Goal: Task Accomplishment & Management: Use online tool/utility

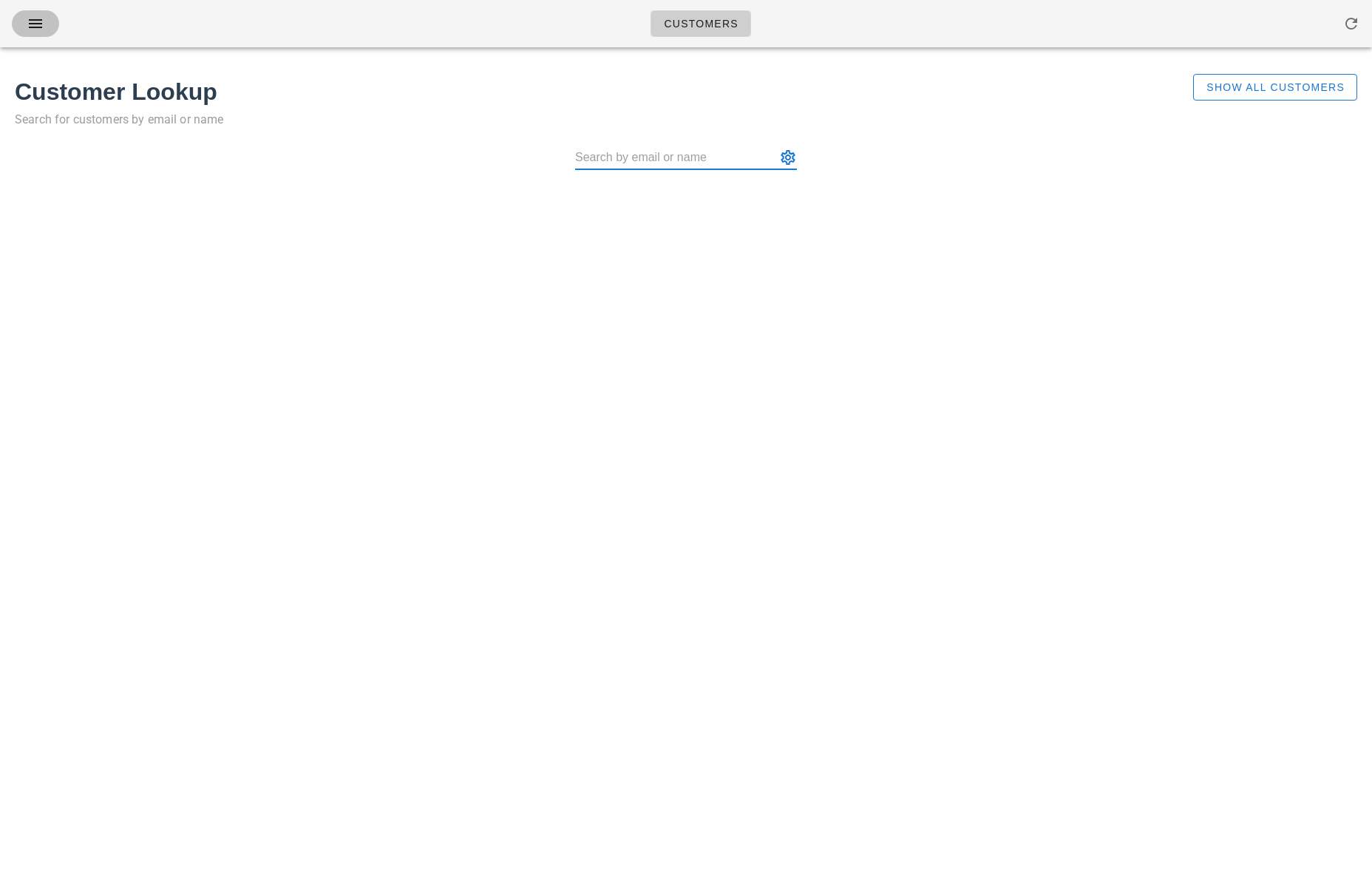
click at [38, 24] on icon "button" at bounding box center [35, 23] width 18 height 18
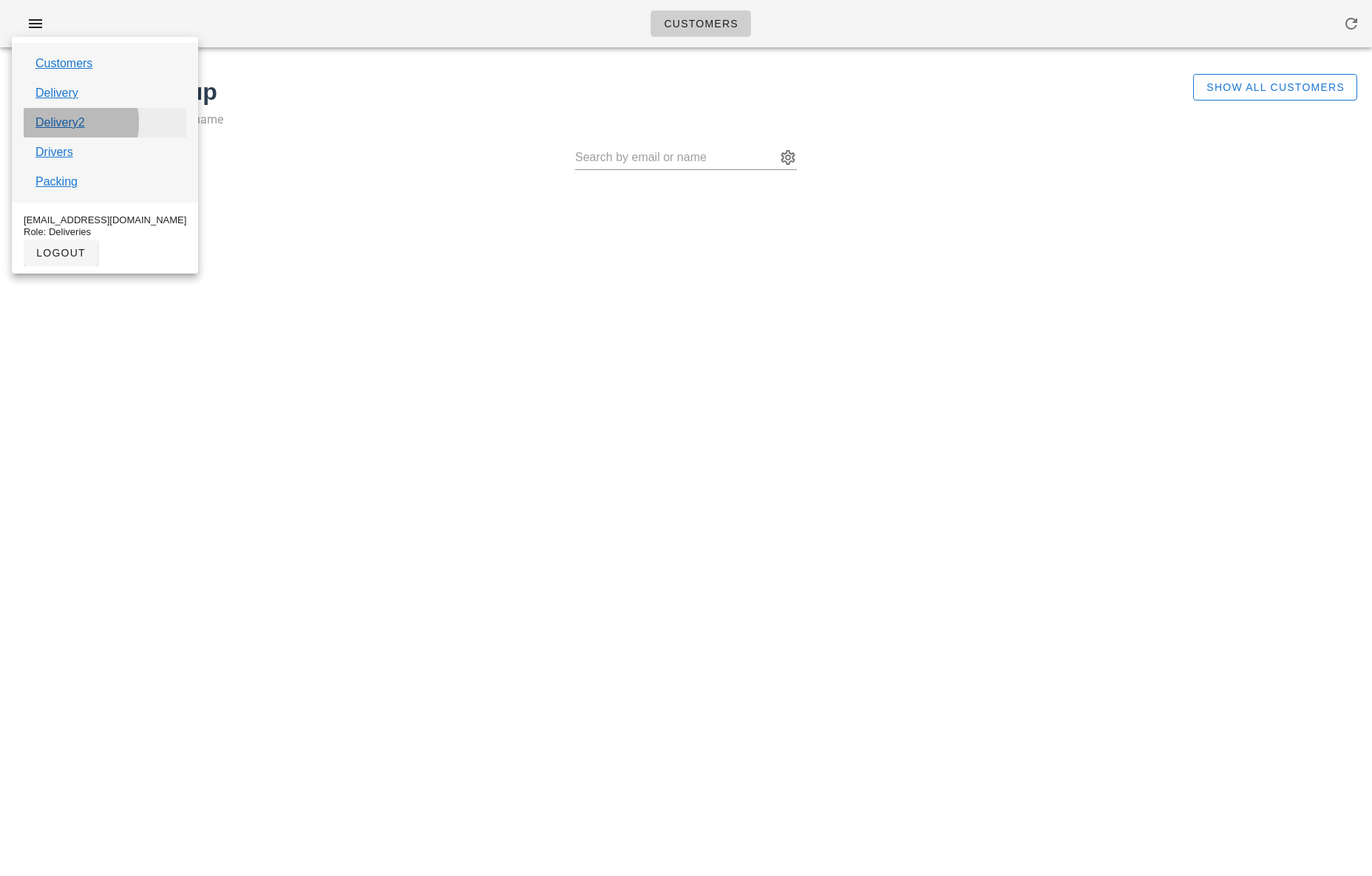
click at [49, 126] on link "Delivery2" at bounding box center [60, 123] width 50 height 18
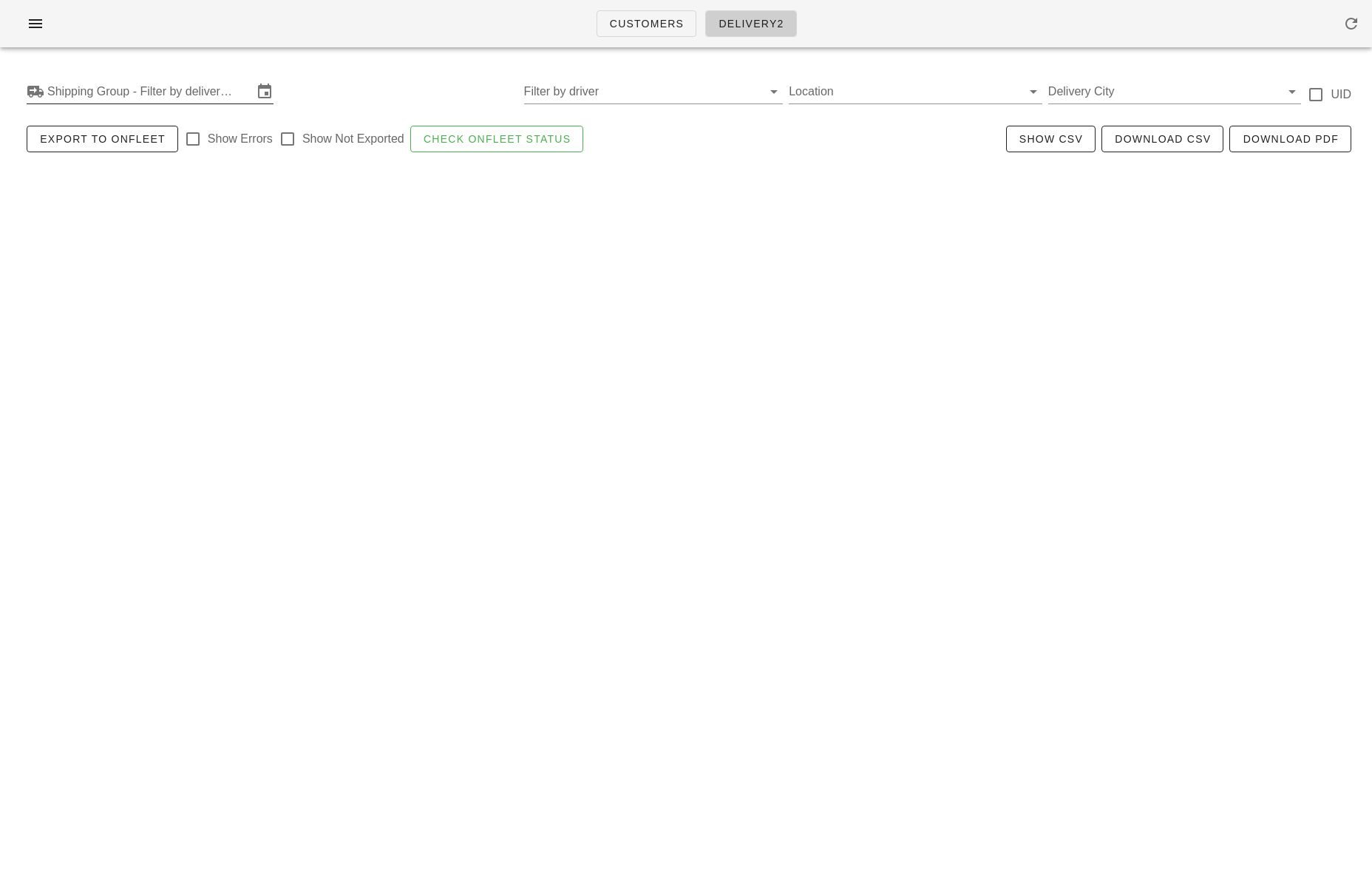
click at [105, 102] on input "Shipping Group - Filter by delivery logistics" at bounding box center [150, 91] width 205 height 24
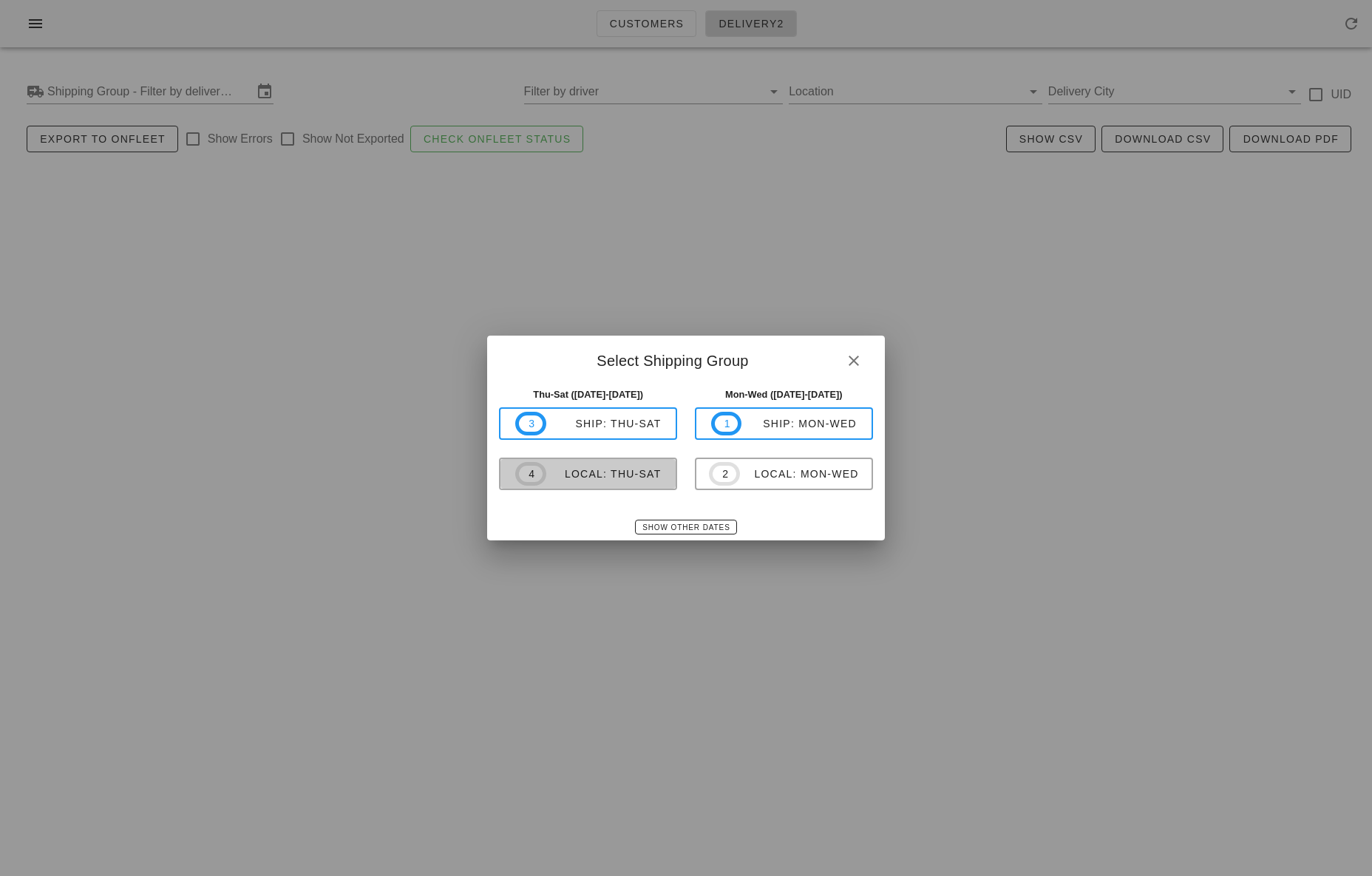
click at [627, 469] on div "local: Thu-Sat" at bounding box center [604, 473] width 115 height 12
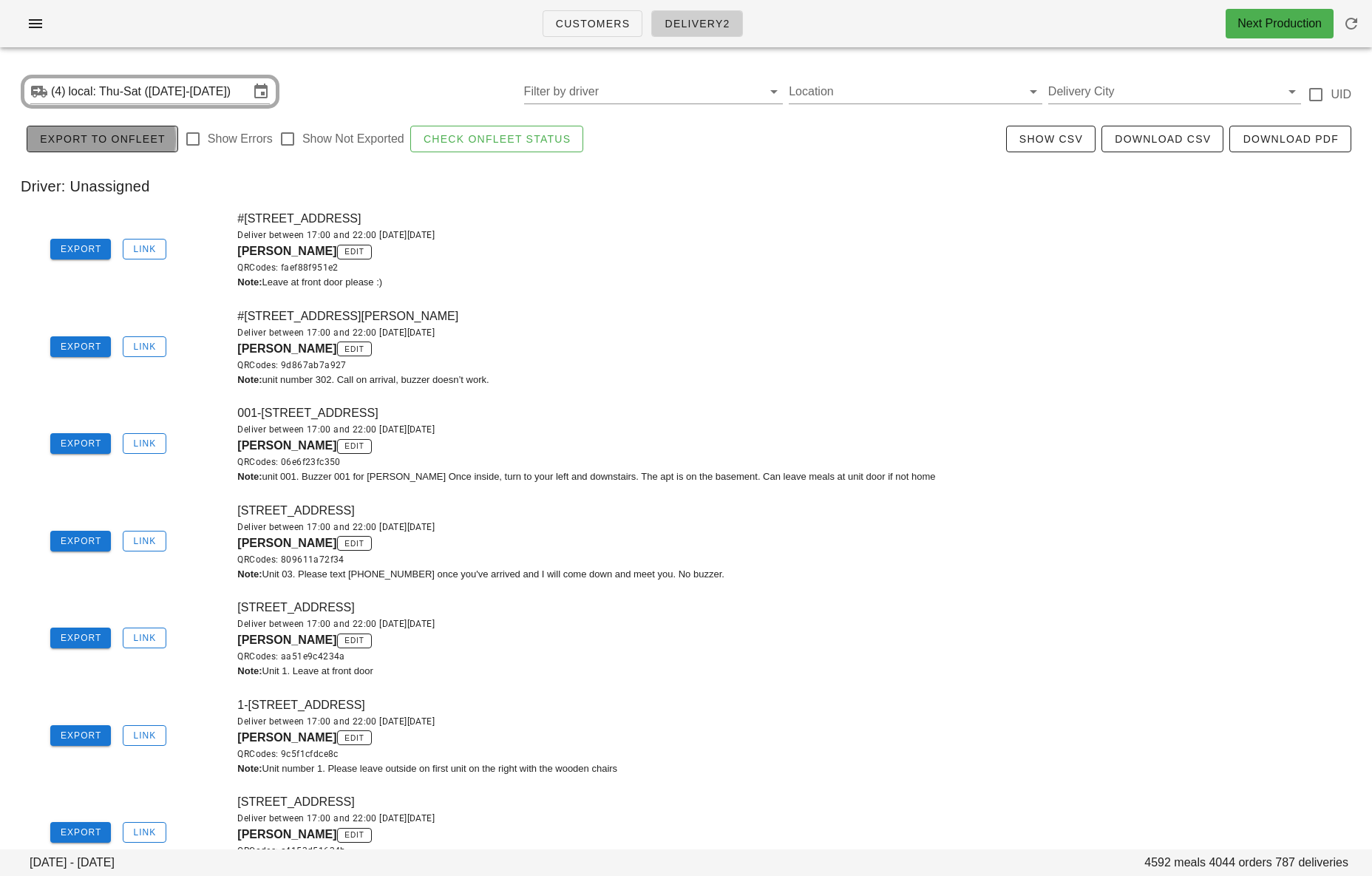
click at [94, 147] on button "Export to Onfleet" at bounding box center [103, 139] width 151 height 27
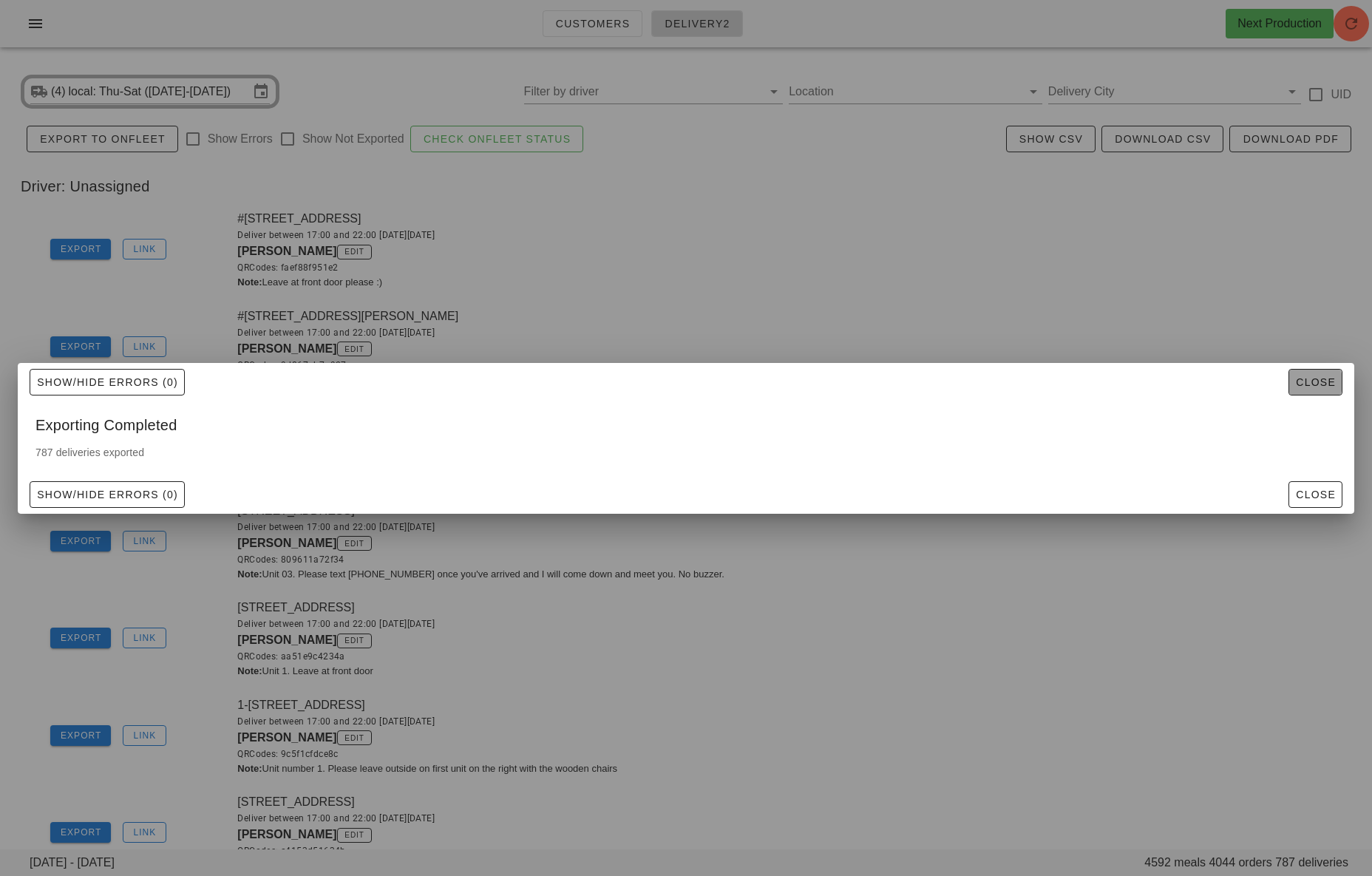
click at [1310, 387] on span "Close" at bounding box center [1315, 381] width 40 height 12
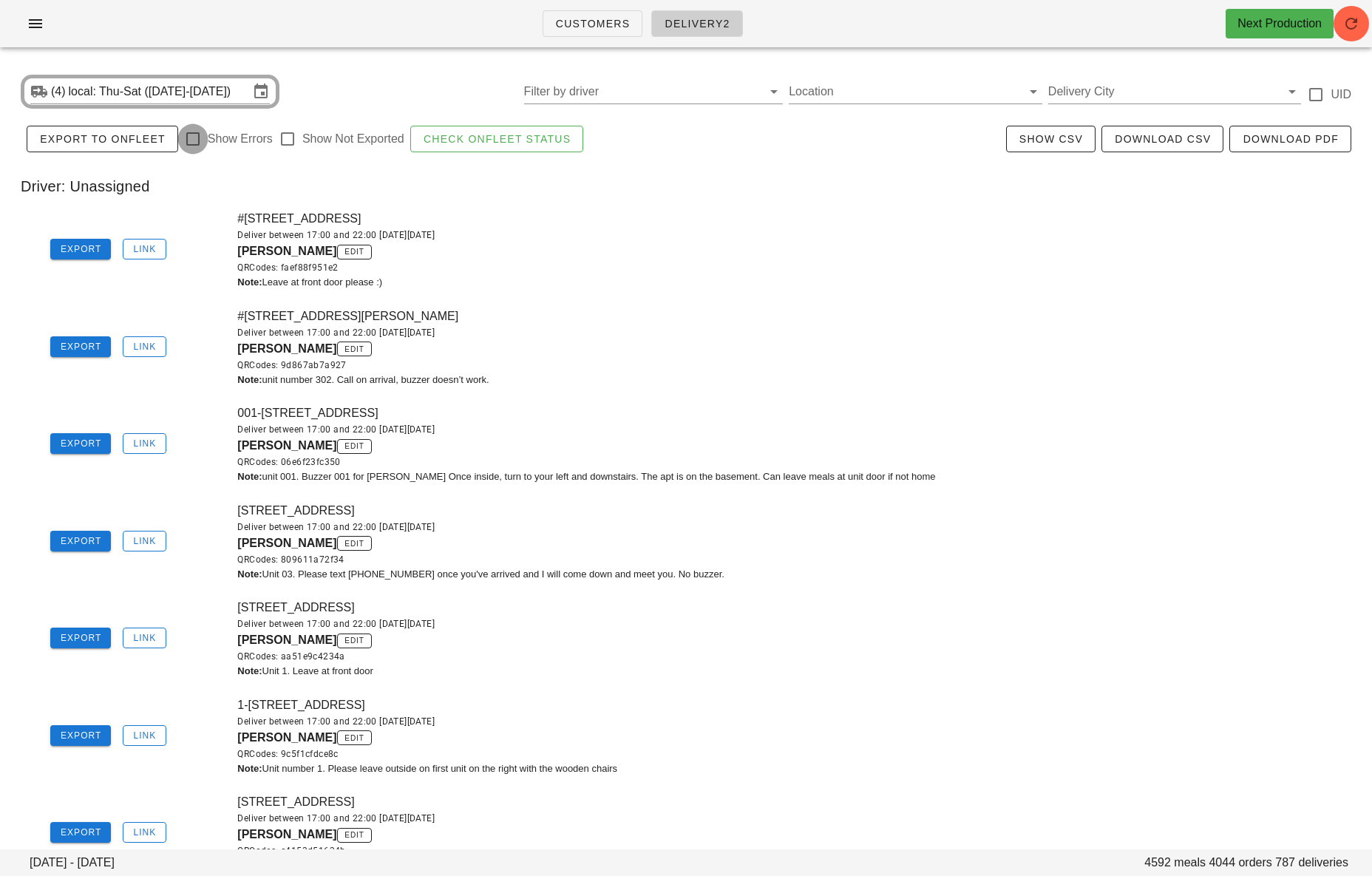
drag, startPoint x: 194, startPoint y: 142, endPoint x: 190, endPoint y: 176, distance: 34.2
click at [194, 143] on div at bounding box center [193, 139] width 25 height 25
checkbox input "true"
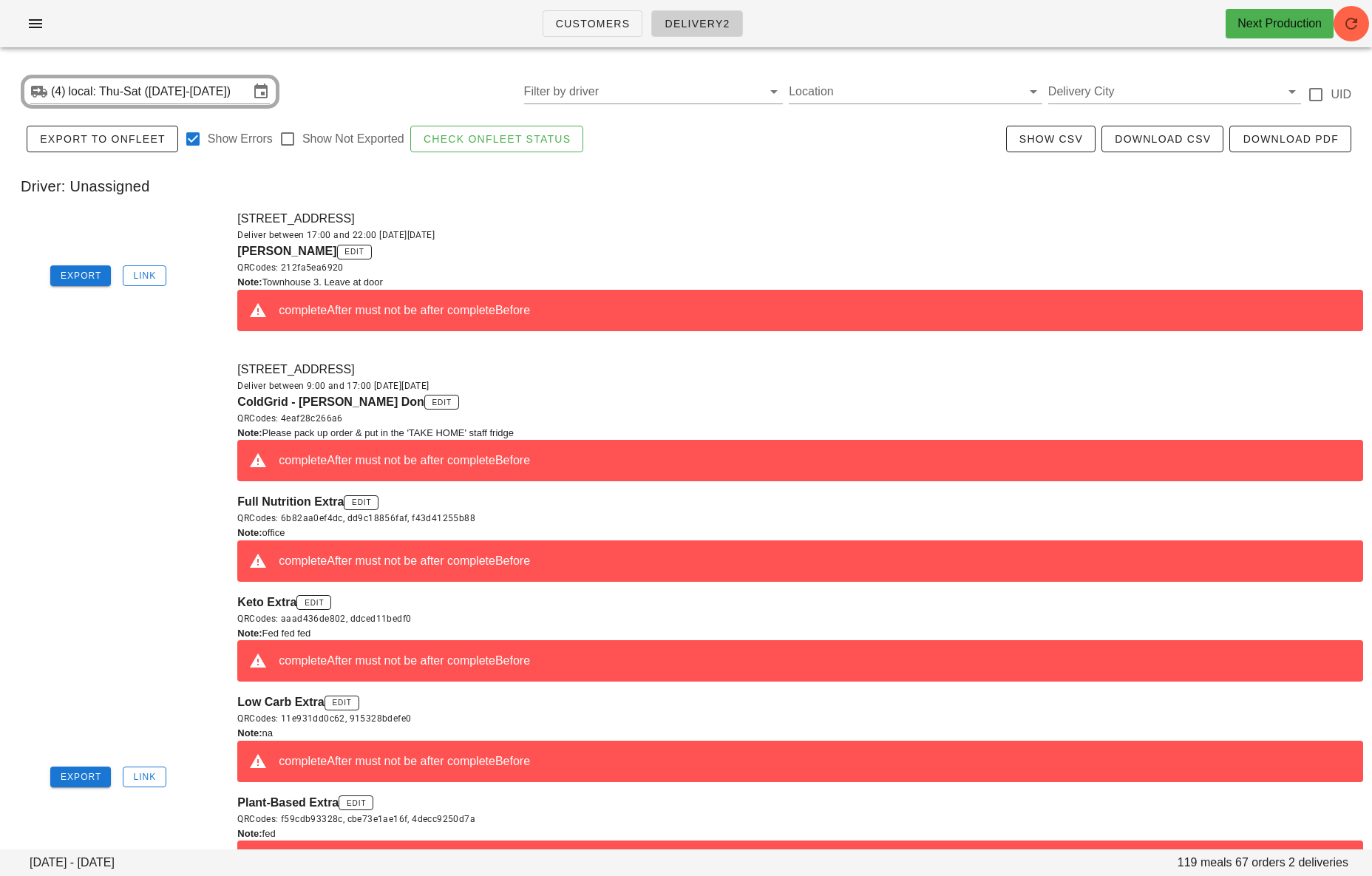
click at [227, 182] on div "Driver: Unassigned" at bounding box center [686, 186] width 1355 height 47
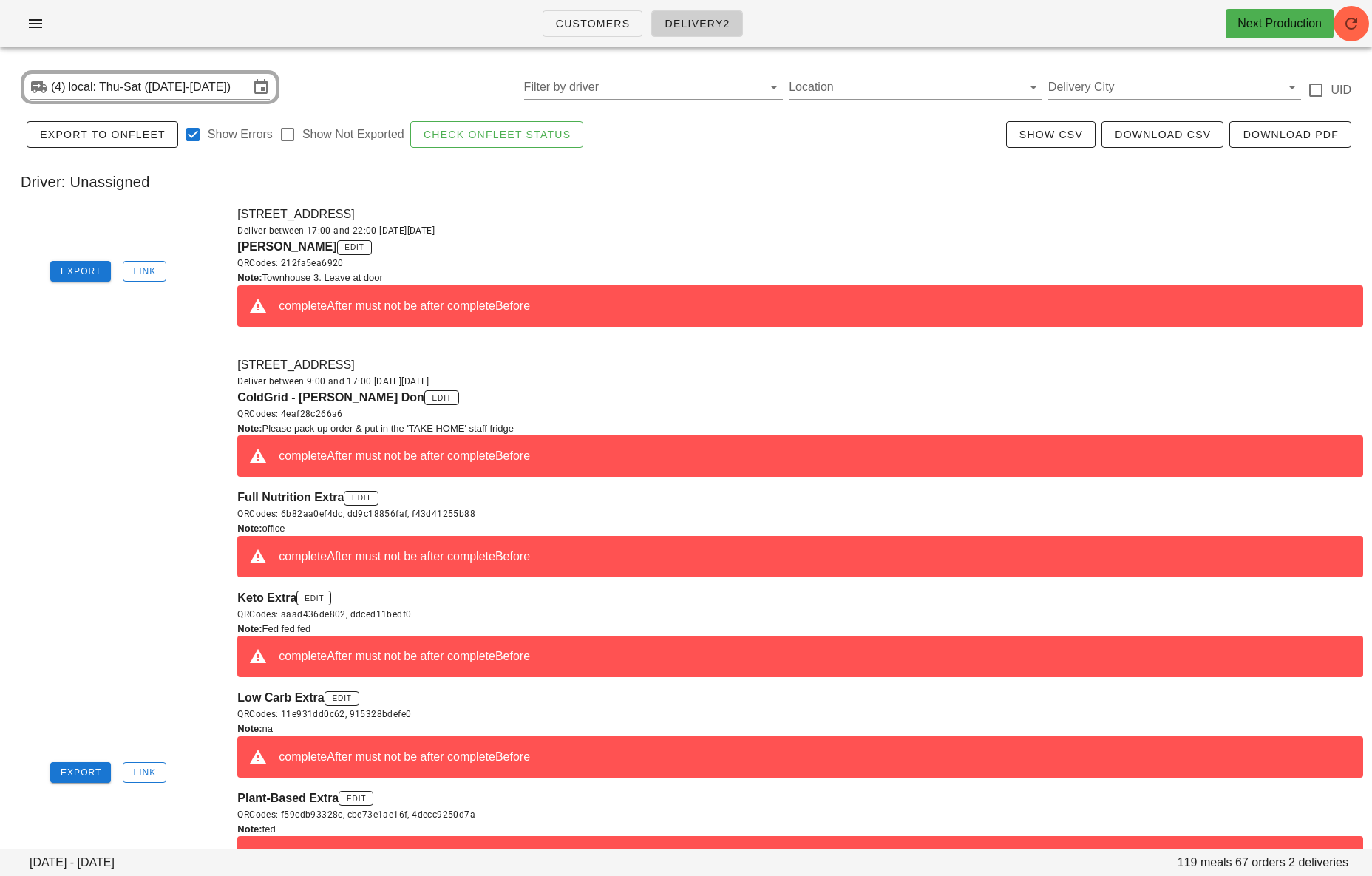
scroll to position [4, 0]
drag, startPoint x: 240, startPoint y: 249, endPoint x: 340, endPoint y: 243, distance: 100.2
click at [337, 243] on span "[PERSON_NAME]" at bounding box center [287, 246] width 99 height 12
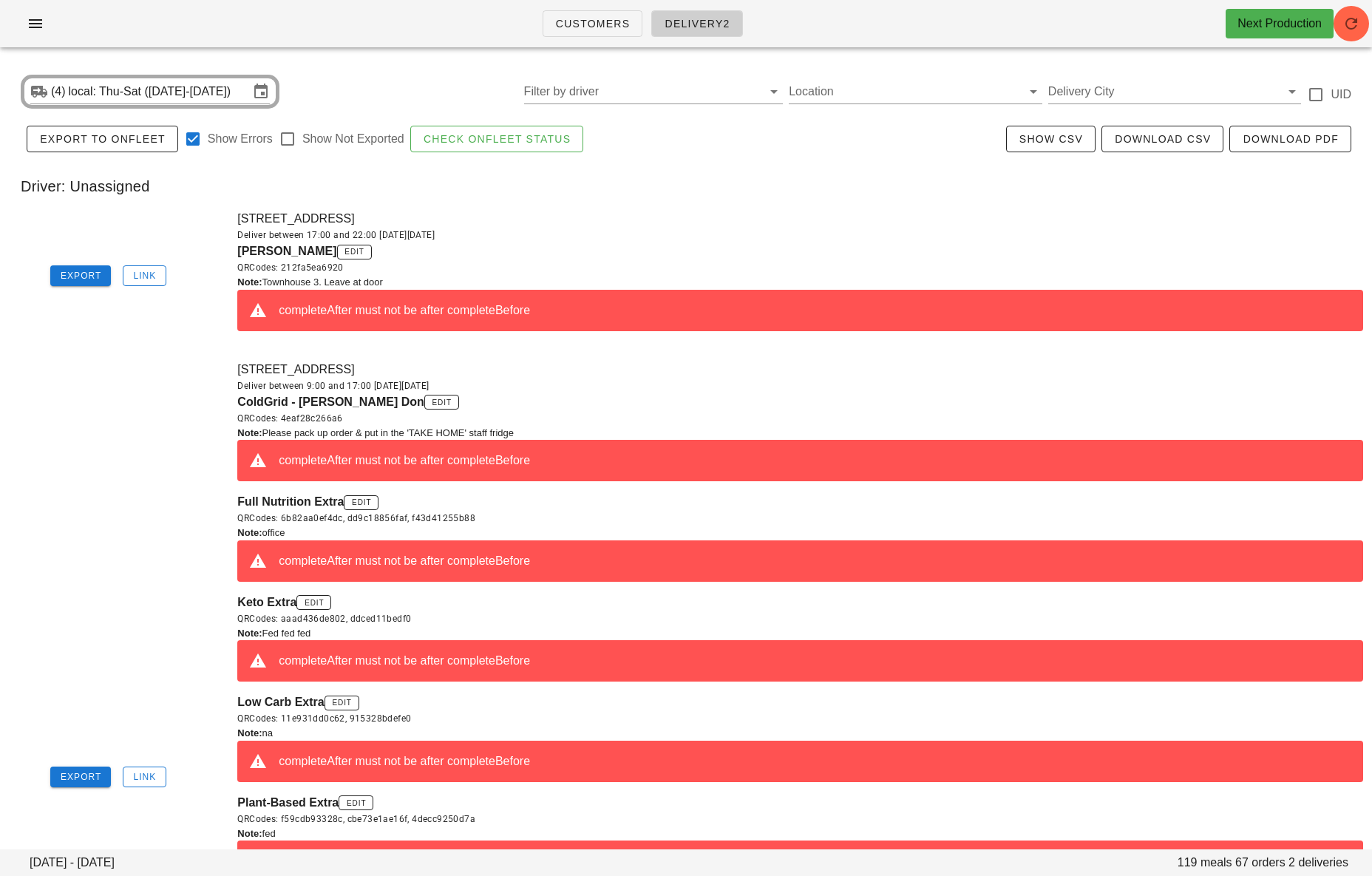
copy span "[PERSON_NAME]"
